Goal: Task Accomplishment & Management: Manage account settings

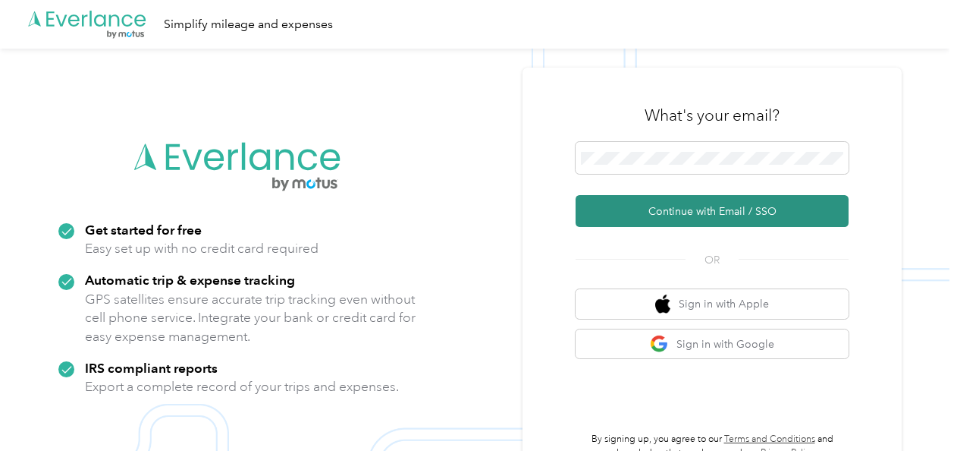
click at [652, 208] on button "Continue with Email / SSO" at bounding box center [712, 211] width 273 height 32
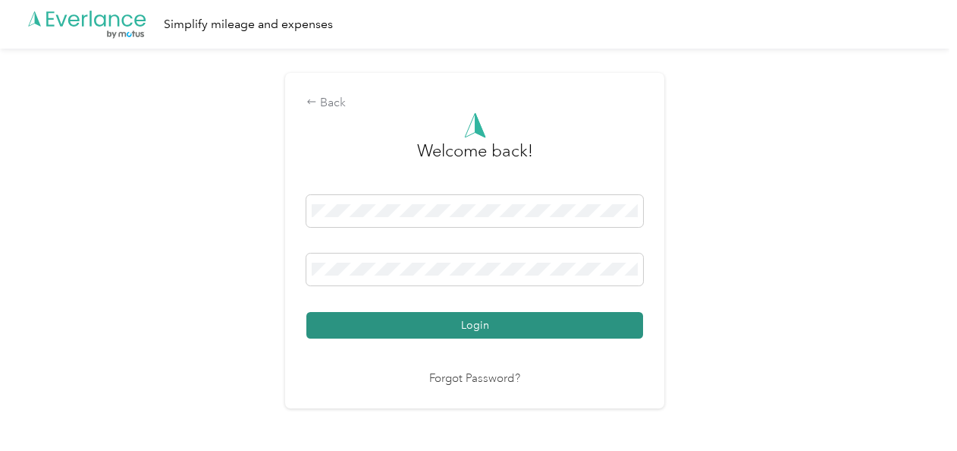
click at [456, 319] on button "Login" at bounding box center [474, 325] width 337 height 27
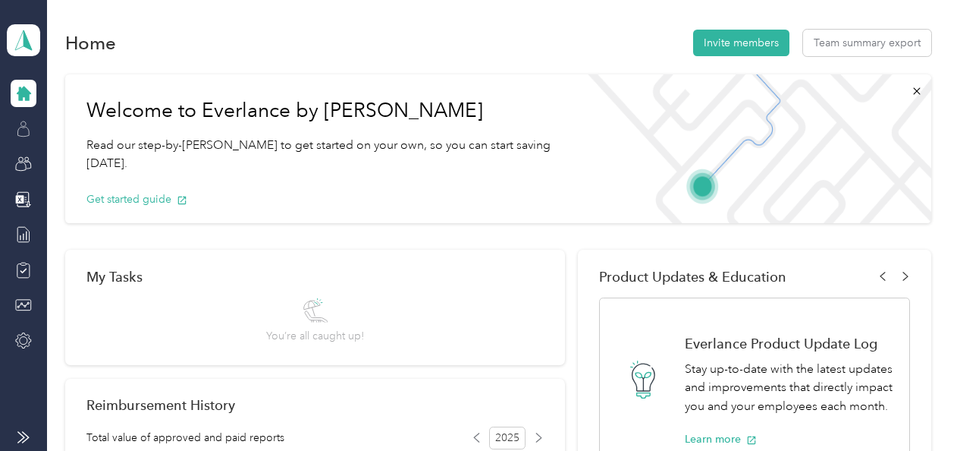
click at [26, 129] on icon at bounding box center [23, 129] width 17 height 17
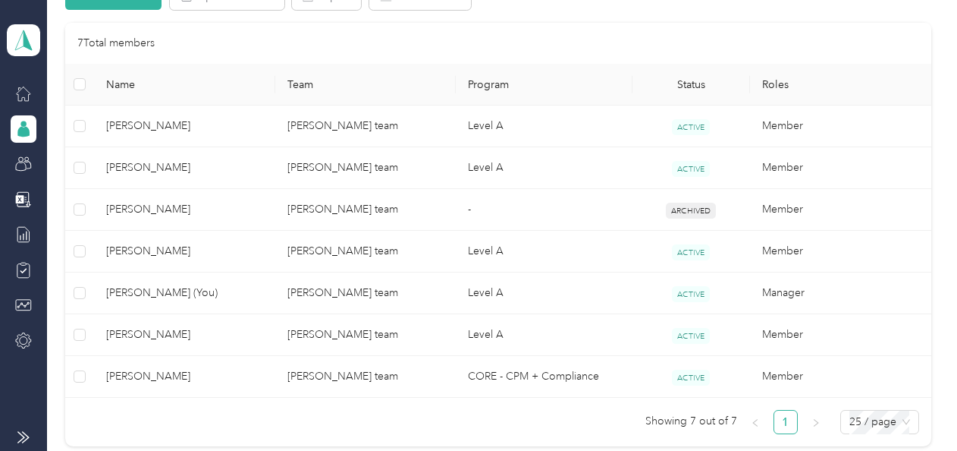
scroll to position [344, 0]
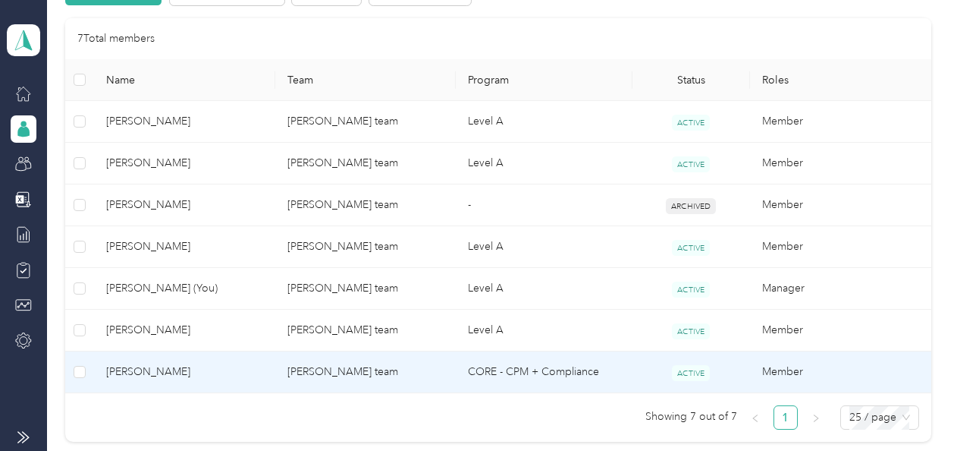
click at [227, 366] on span "[PERSON_NAME]" at bounding box center [184, 371] width 156 height 17
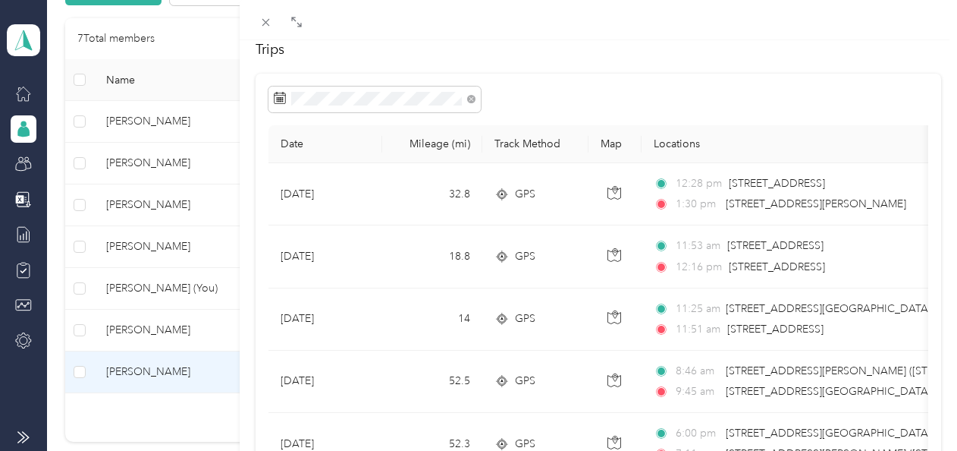
scroll to position [93, 0]
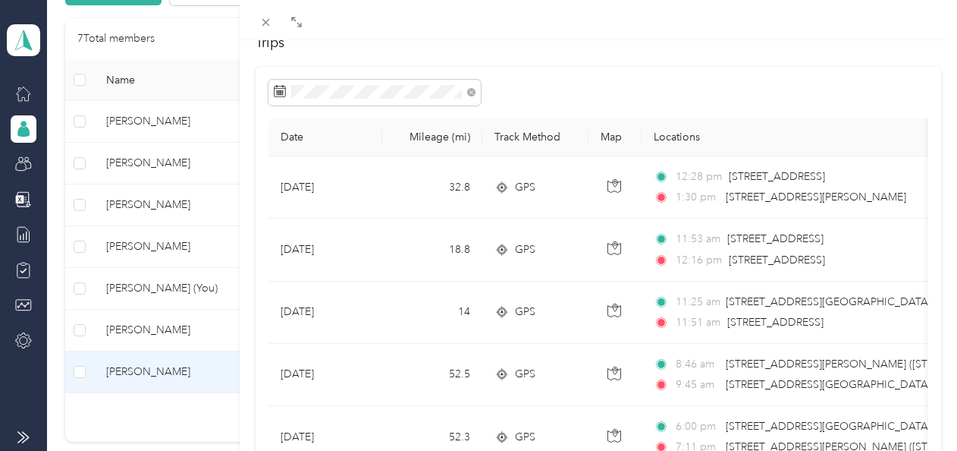
click at [22, 39] on div "[PERSON_NAME] Archive Trips Expenses Reports Member info Program Rates Work hou…" at bounding box center [478, 225] width 957 height 451
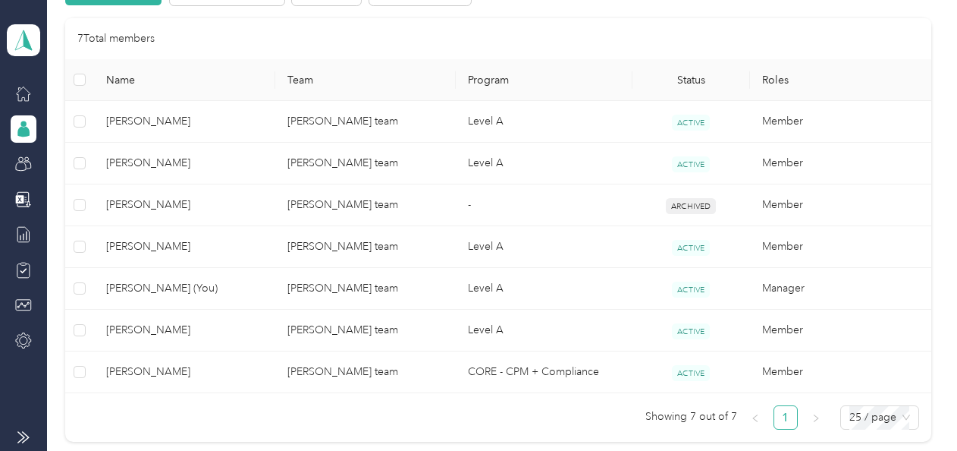
click at [22, 46] on icon at bounding box center [23, 40] width 17 height 20
click at [232, 59] on body "[PERSON_NAME] team Team dashboard Members All Members 7 Onboarding 0 NEW Secure…" at bounding box center [475, 225] width 950 height 451
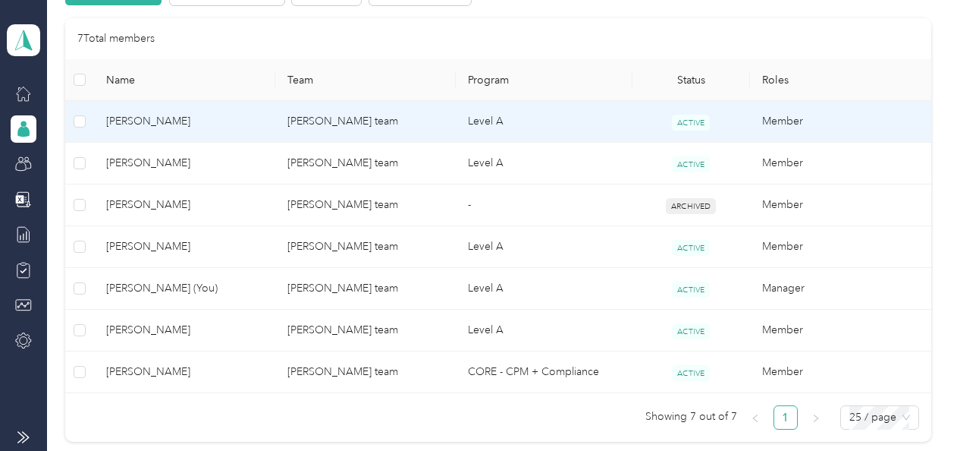
click at [178, 121] on span "[PERSON_NAME]" at bounding box center [184, 121] width 156 height 17
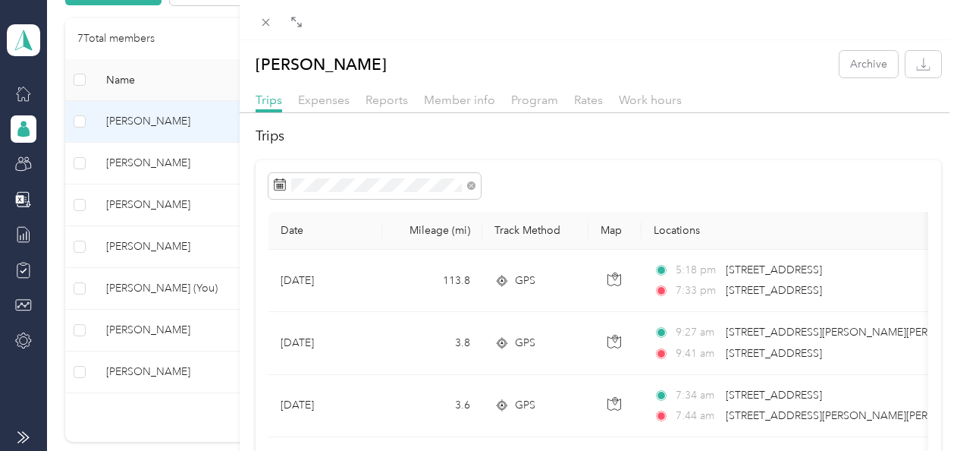
click at [21, 45] on div "[PERSON_NAME] Archive Trips Expenses Reports Member info Program Rates Work hou…" at bounding box center [478, 225] width 957 height 451
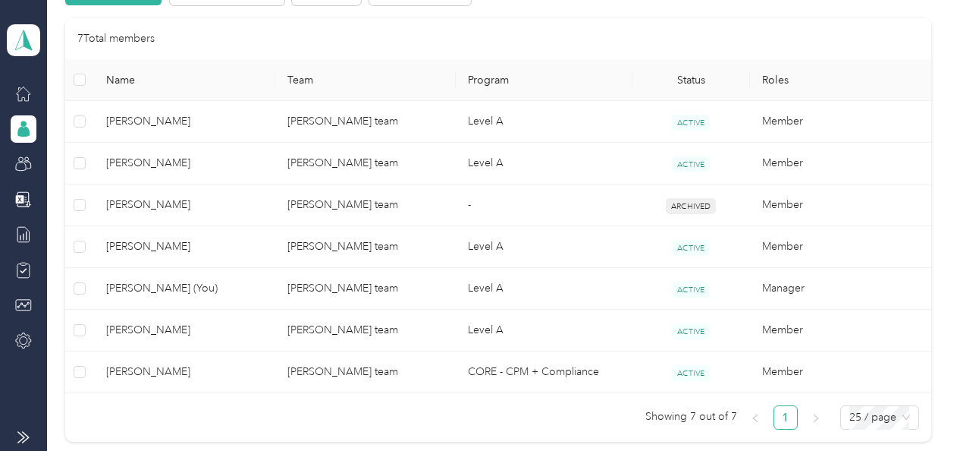
click at [21, 45] on icon at bounding box center [23, 40] width 23 height 21
click at [58, 190] on div "Log out" at bounding box center [49, 194] width 58 height 16
